Goal: Find specific page/section: Find specific page/section

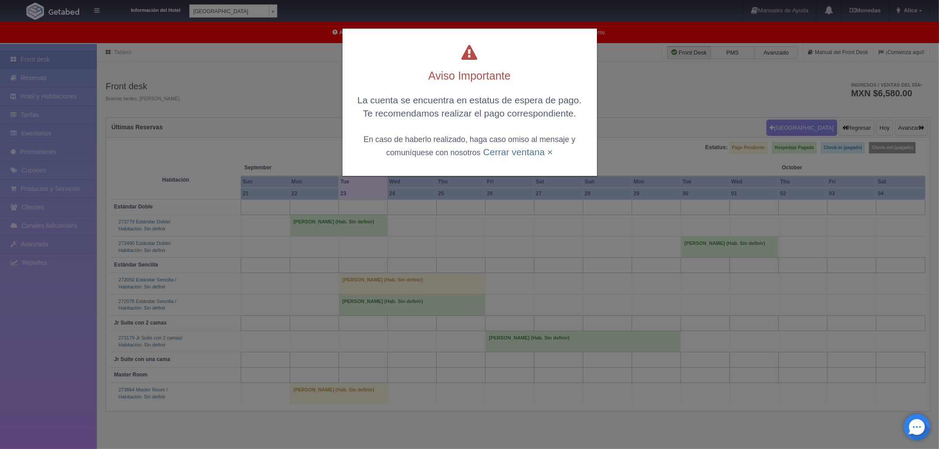
click at [521, 158] on div "La cuenta se encuentra en estatus de espera de pago. Te recomendamos realizar e…" at bounding box center [469, 126] width 237 height 65
click at [522, 152] on link "Cerrar ventana ×" at bounding box center [518, 152] width 70 height 10
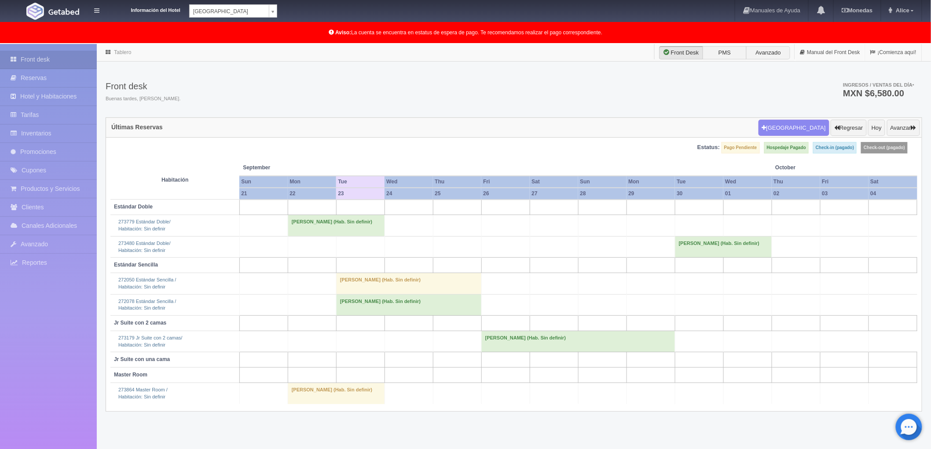
click at [271, 44] on body "Información del Hotel [GEOGRAPHIC_DATA] Campeche [GEOGRAPHIC_DATA] Campeche [GE…" at bounding box center [465, 269] width 931 height 451
click at [270, 44] on body "Información del Hotel [GEOGRAPHIC_DATA] Campeche [GEOGRAPHIC_DATA] Campeche [GE…" at bounding box center [465, 269] width 931 height 451
select select "375"
